Goal: Task Accomplishment & Management: Use online tool/utility

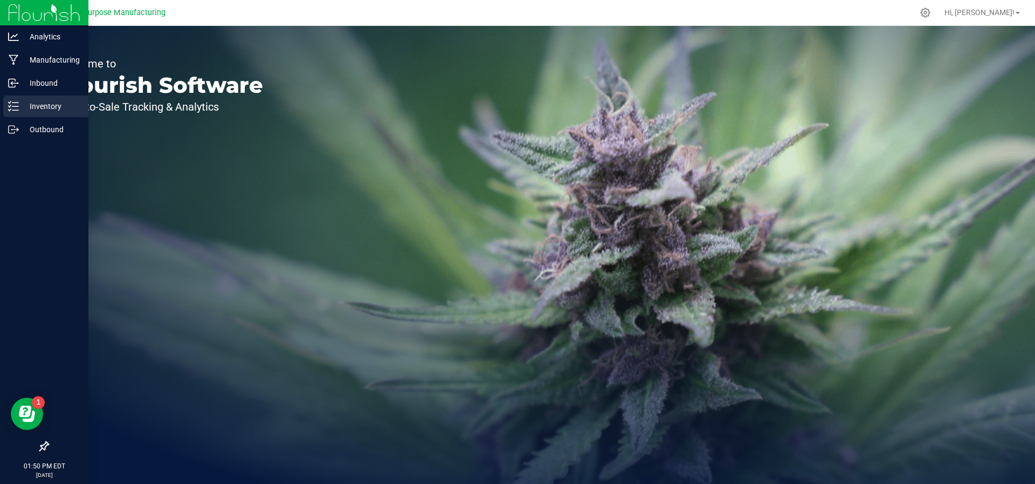
click at [37, 100] on p "Inventory" at bounding box center [51, 106] width 65 height 13
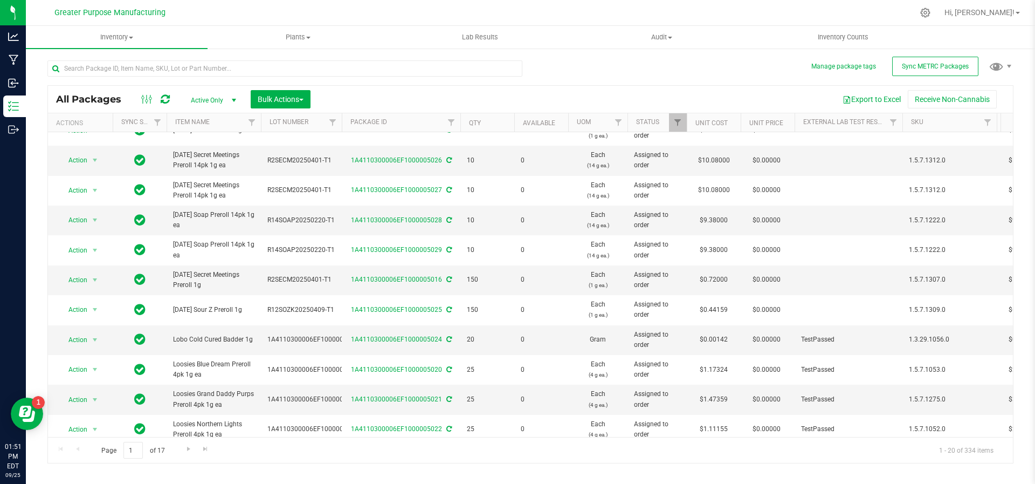
scroll to position [77, 0]
click at [155, 70] on input "text" at bounding box center [284, 68] width 475 height 16
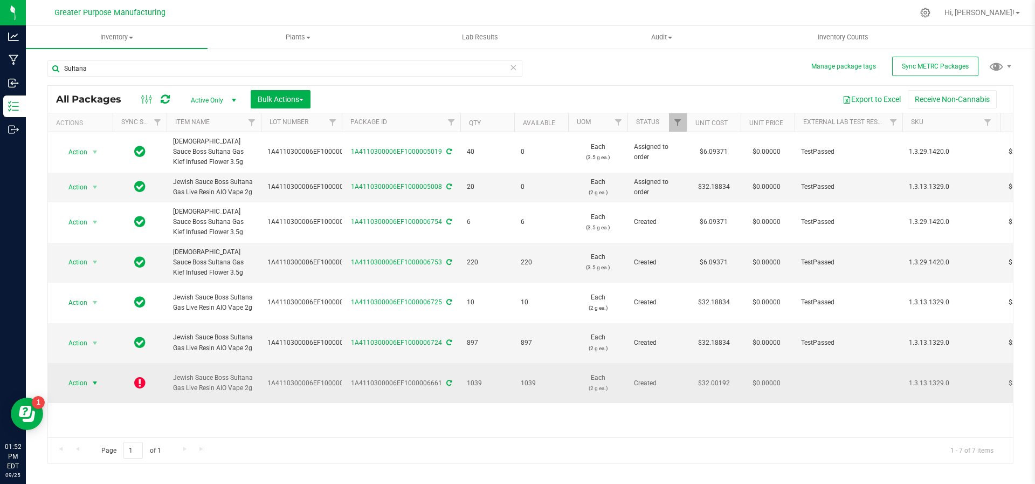
click at [97, 375] on span "select" at bounding box center [94, 382] width 13 height 15
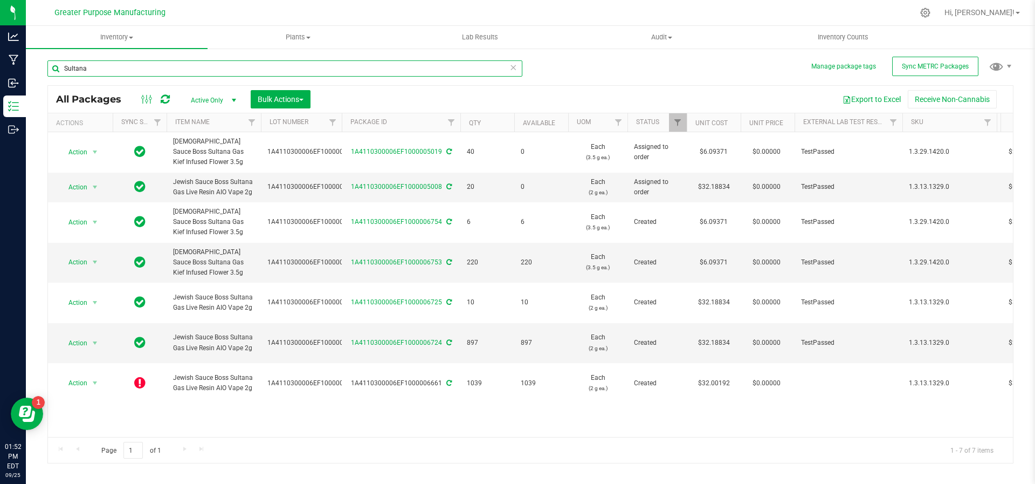
drag, startPoint x: 146, startPoint y: 73, endPoint x: 61, endPoint y: 62, distance: 85.3
click at [61, 62] on input "Sultana" at bounding box center [284, 68] width 475 height 16
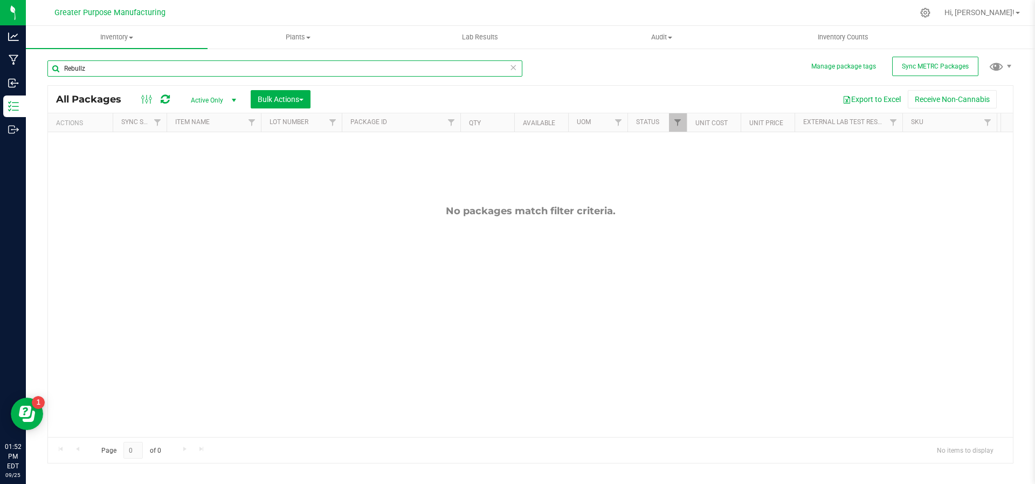
drag, startPoint x: 93, startPoint y: 65, endPoint x: 54, endPoint y: 71, distance: 39.4
click at [54, 71] on input "Rebullz" at bounding box center [284, 68] width 475 height 16
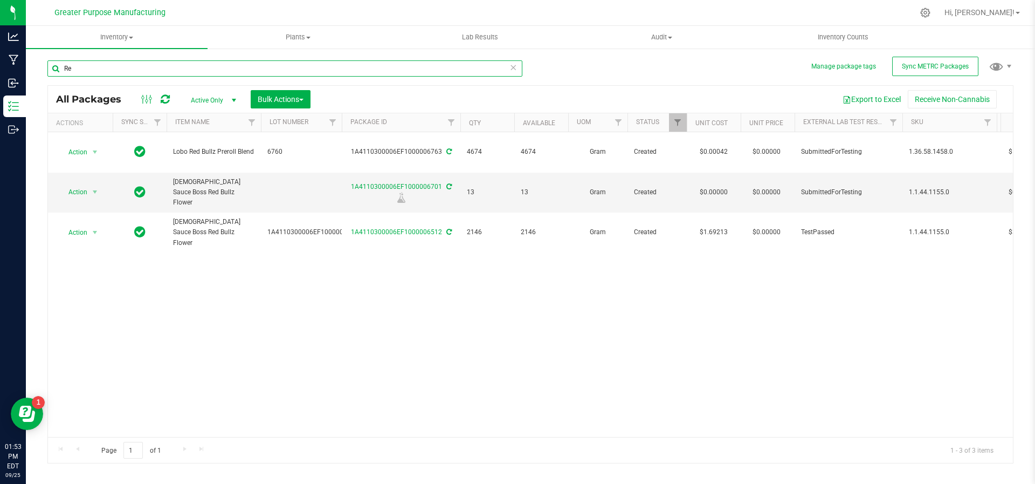
type input "R"
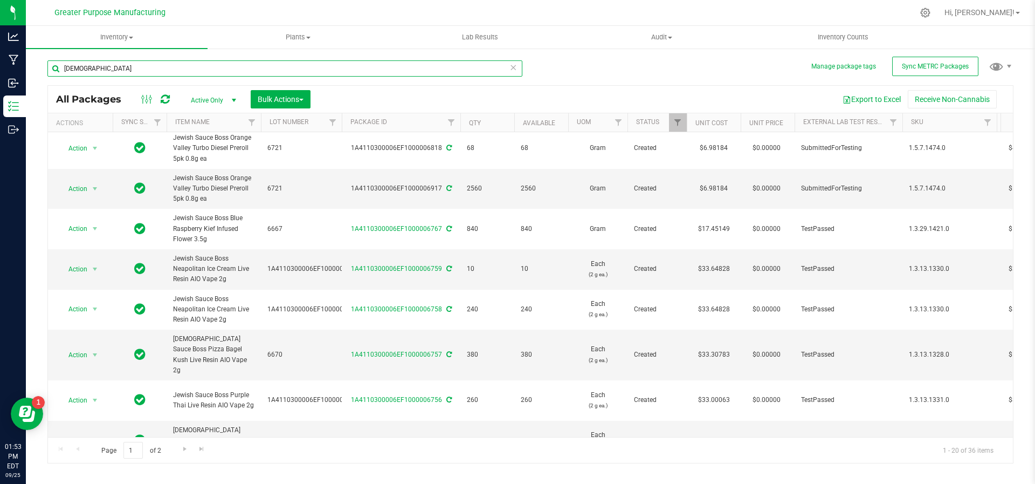
scroll to position [477, 0]
type input "[DEMOGRAPHIC_DATA]"
click at [186, 446] on span "Go to the next page" at bounding box center [185, 448] width 9 height 9
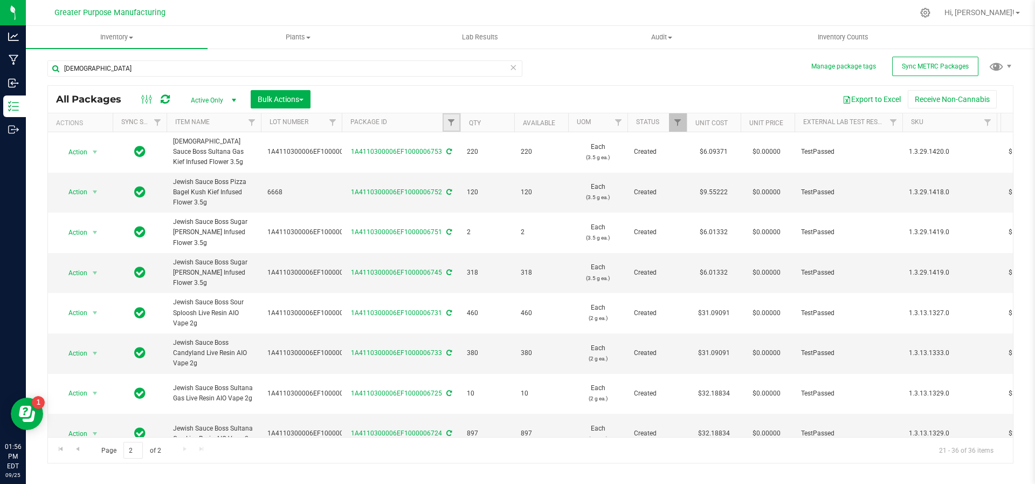
click at [447, 127] on link "Filter" at bounding box center [452, 122] width 18 height 18
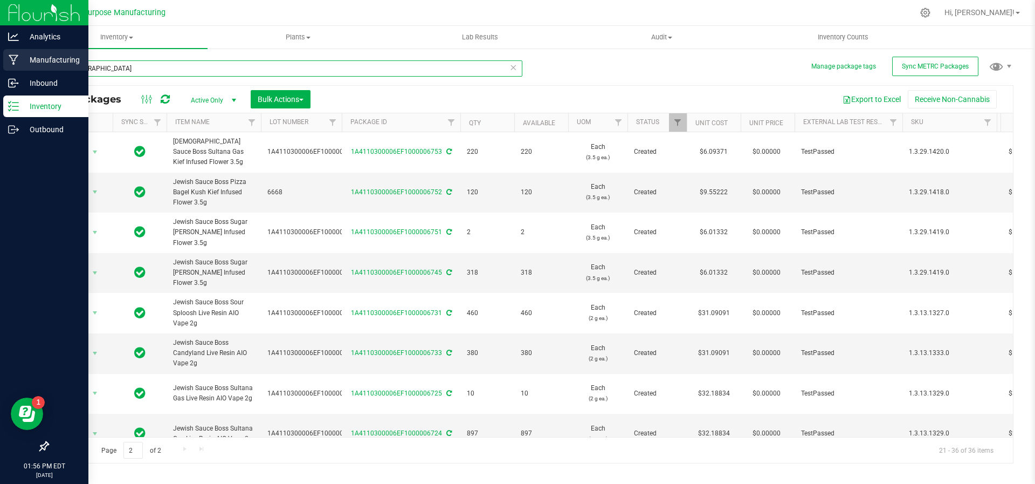
drag, startPoint x: 123, startPoint y: 72, endPoint x: 2, endPoint y: 54, distance: 122.5
click at [2, 54] on div "Analytics Manufacturing Inbound Inventory Outbound 01:56 PM EDT [DATE] 09/25 Gr…" at bounding box center [517, 242] width 1035 height 484
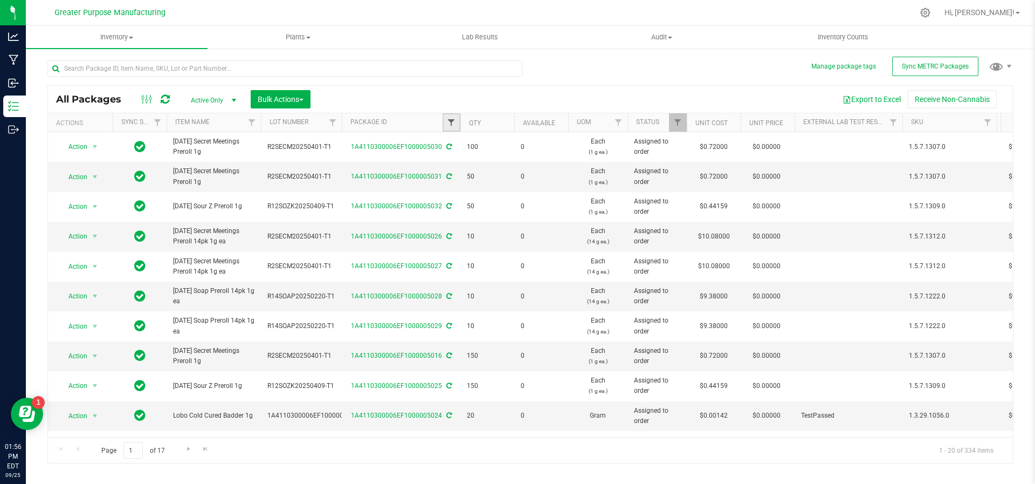
click at [452, 120] on span "Filter" at bounding box center [451, 122] width 9 height 9
type input "6512"
click at [449, 162] on button "Filter" at bounding box center [475, 174] width 52 height 24
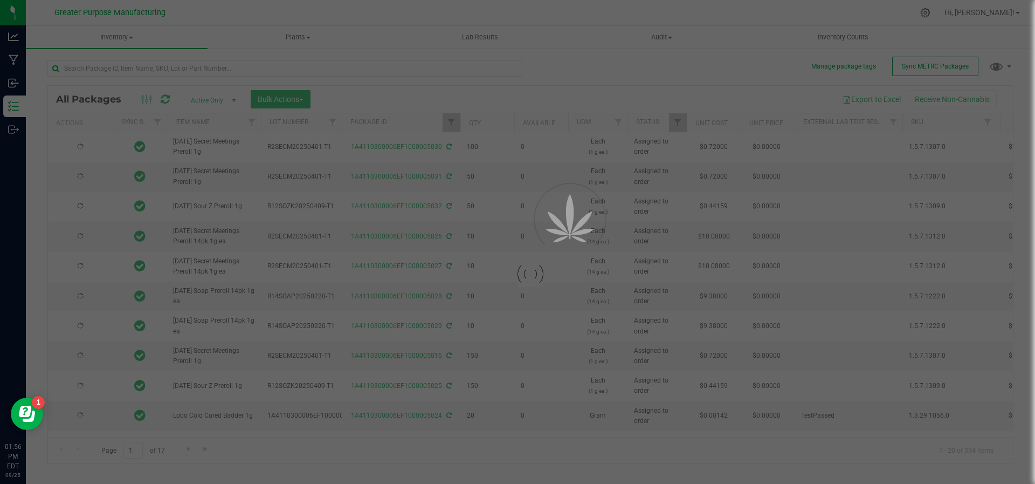
type input "[DATE]"
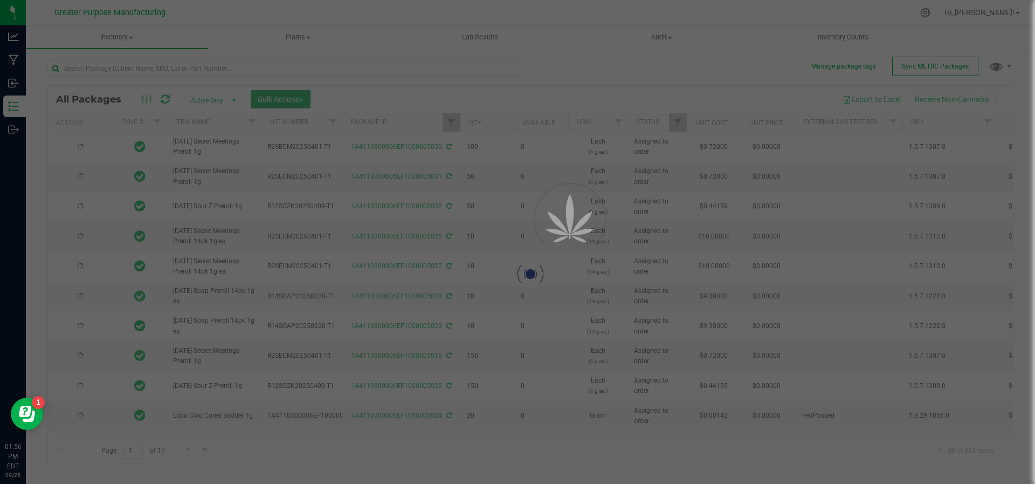
type input "[DATE]"
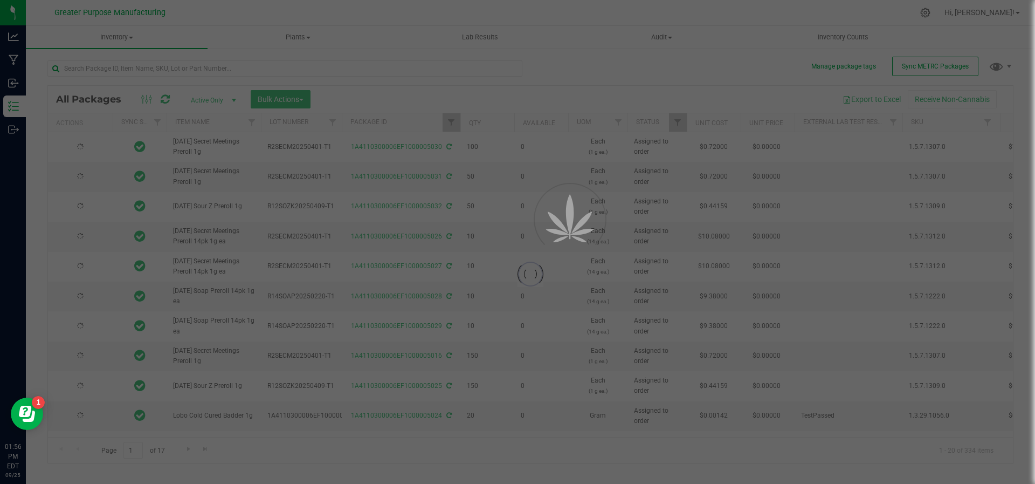
type input "[DATE]"
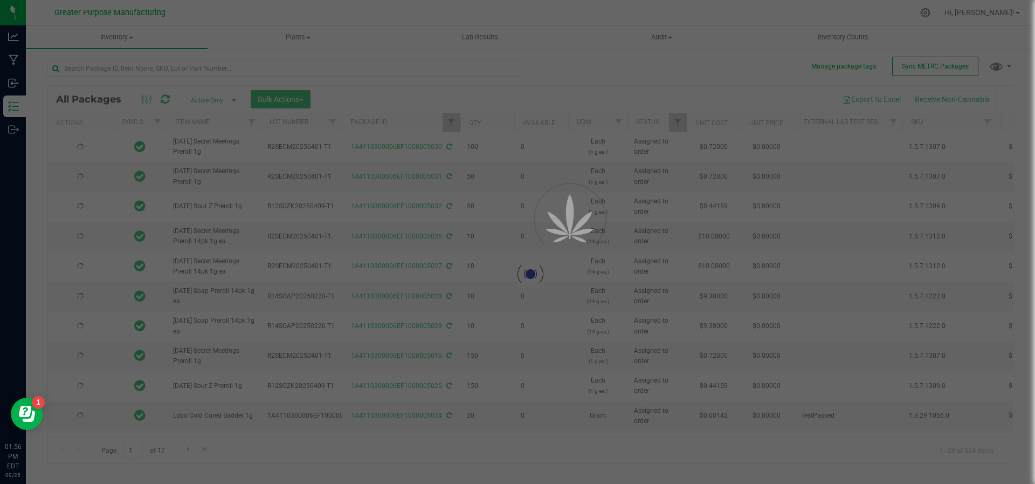
type input "[DATE]"
